Goal: Task Accomplishment & Management: Use online tool/utility

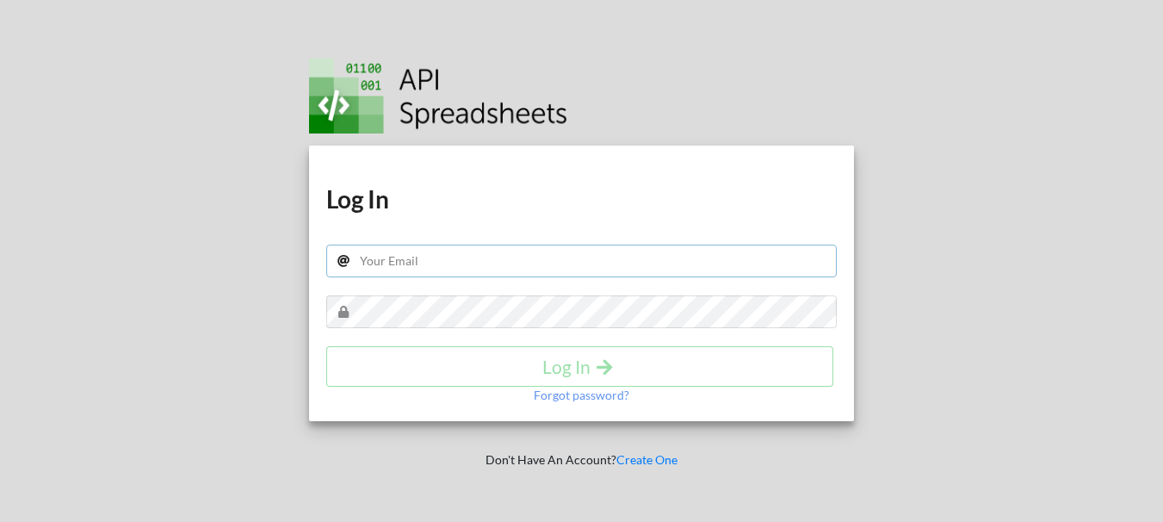
click at [423, 245] on input "text" at bounding box center [581, 261] width 511 height 33
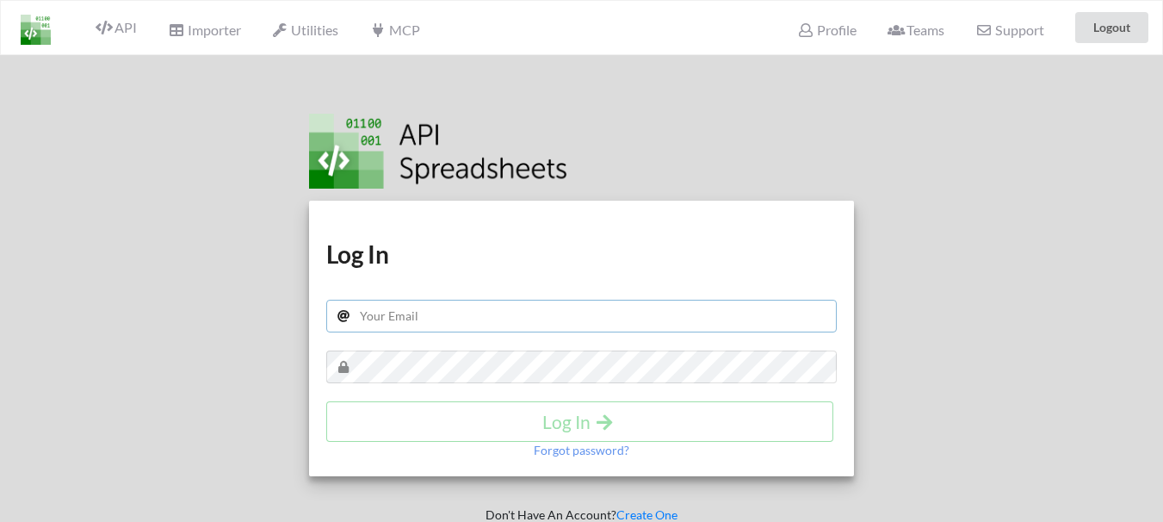
type input "[EMAIL_ADDRESS][DOMAIN_NAME]"
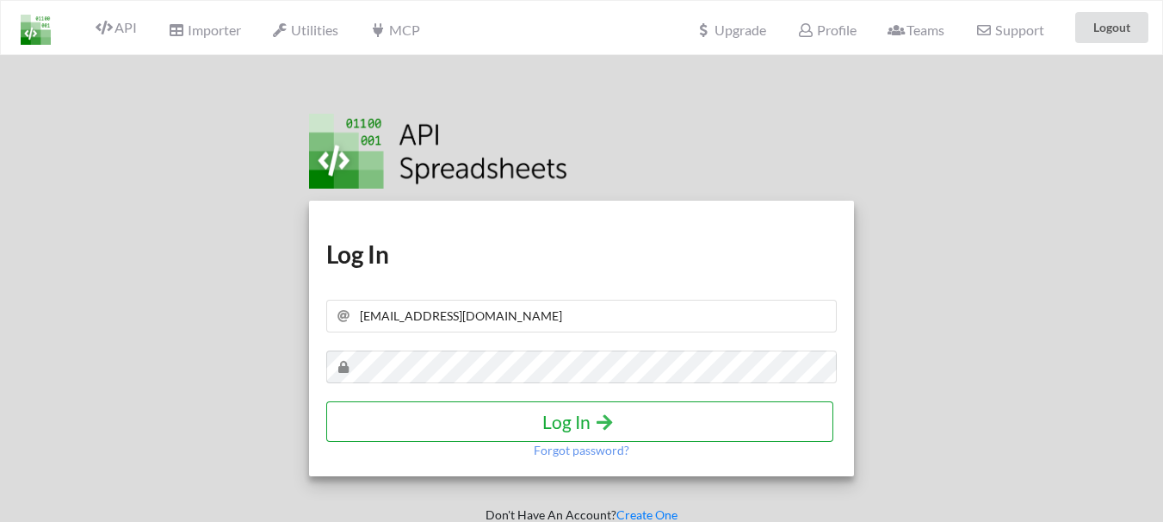
click at [580, 414] on h4 "Log In" at bounding box center [579, 422] width 471 height 22
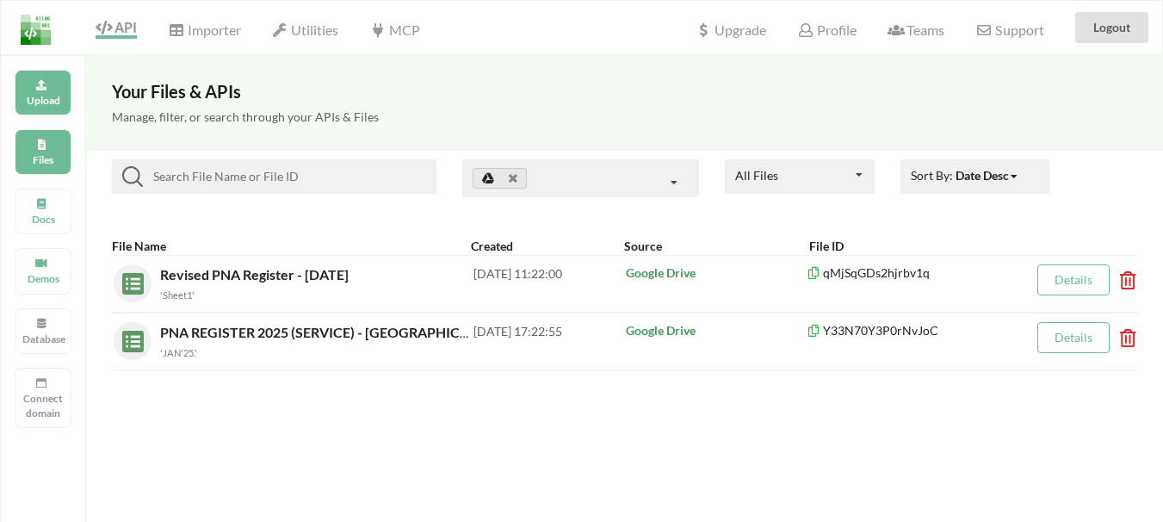
click at [43, 90] on div "Upload" at bounding box center [43, 93] width 57 height 46
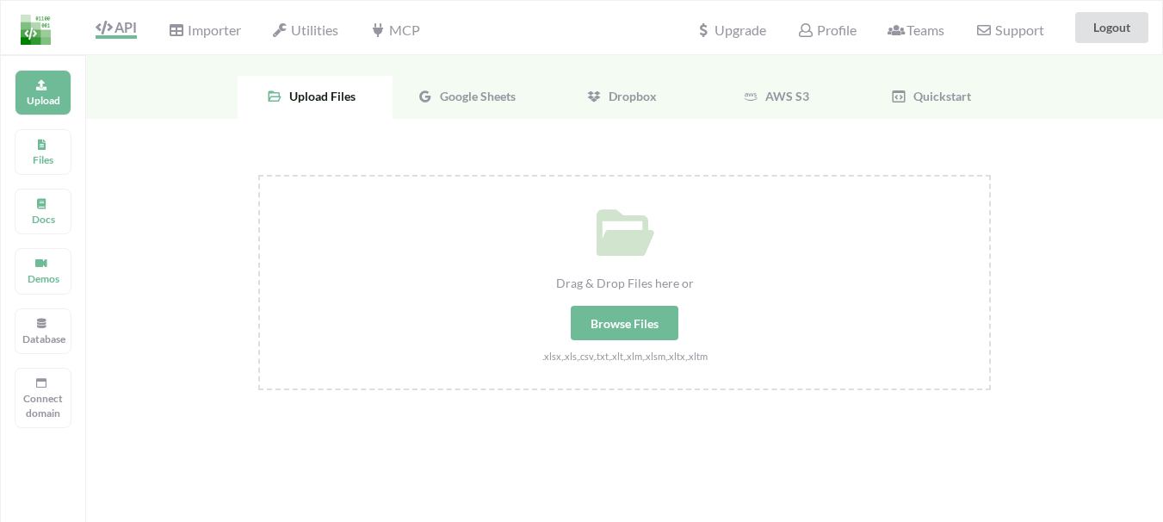
click at [461, 106] on div "Google Sheets" at bounding box center [470, 97] width 155 height 43
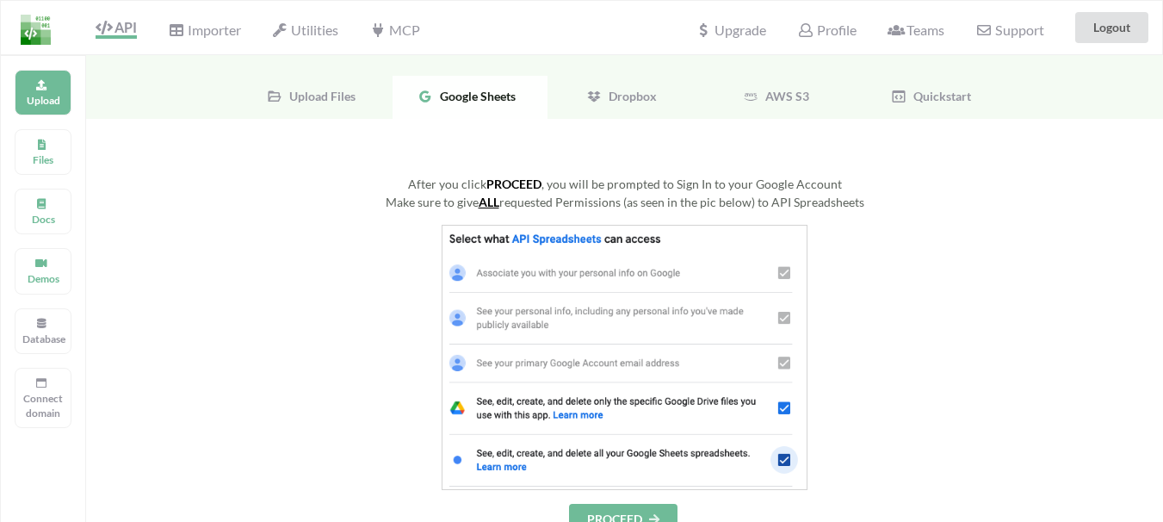
click at [331, 104] on div "Upload Files" at bounding box center [315, 97] width 155 height 43
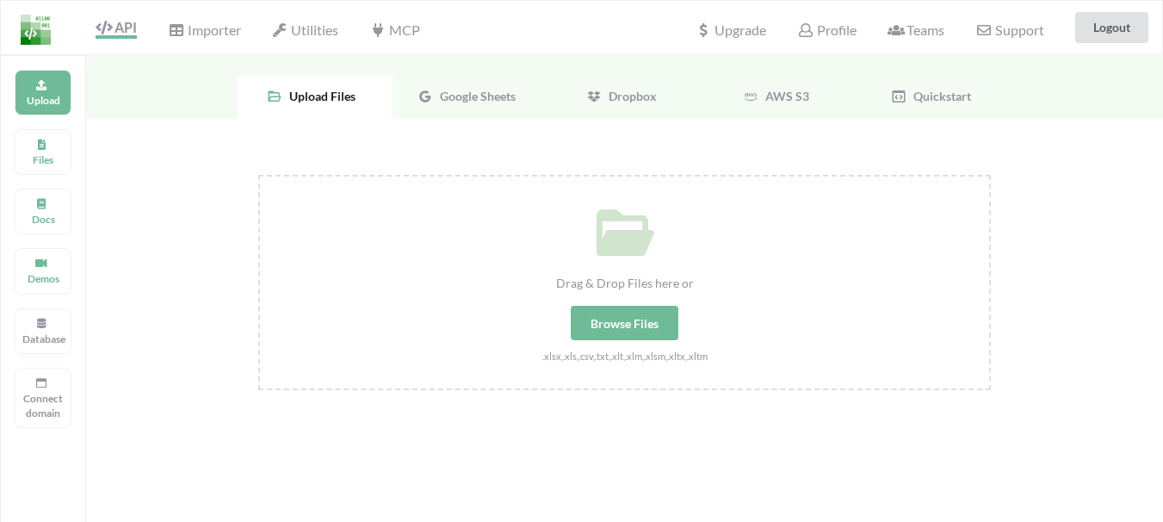
click at [479, 102] on span "Google Sheets" at bounding box center [474, 96] width 83 height 15
